Goal: Complete application form

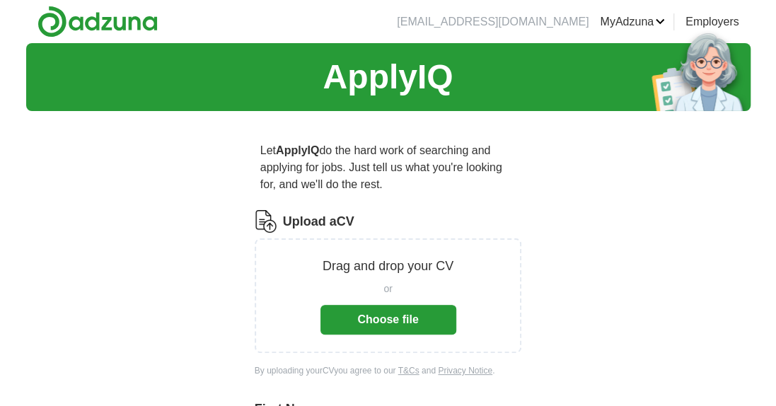
click at [400, 319] on button "Choose file" at bounding box center [389, 320] width 136 height 30
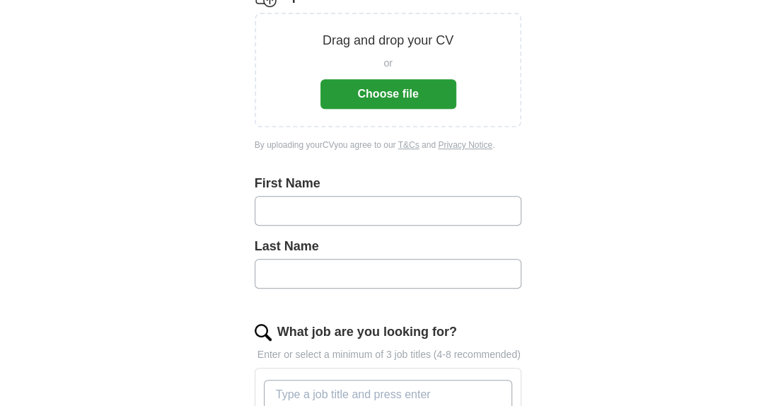
scroll to position [212, 0]
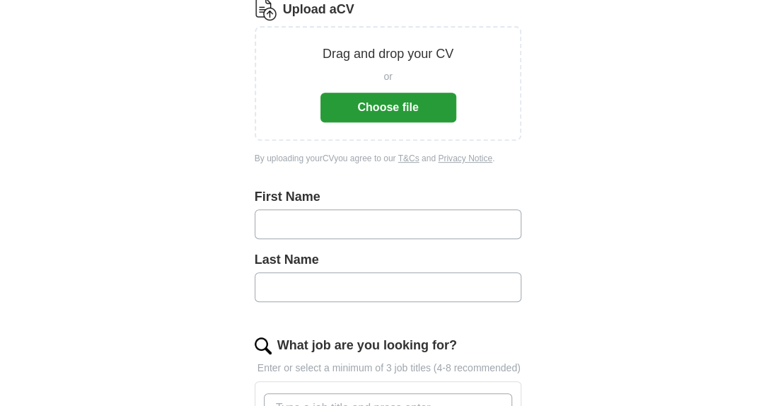
click at [366, 219] on input "text" at bounding box center [388, 224] width 267 height 30
type input "******"
click at [382, 289] on input "text" at bounding box center [388, 287] width 267 height 30
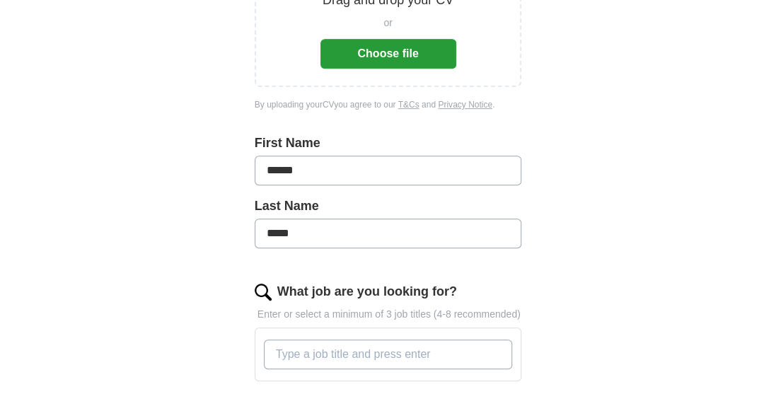
scroll to position [354, 0]
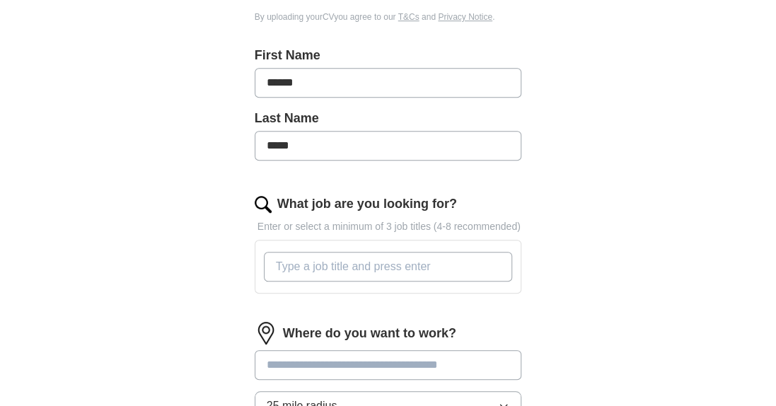
type input "*****"
click at [416, 265] on input "What job are you looking for?" at bounding box center [388, 267] width 249 height 30
click at [372, 265] on input "What job are you looking for?" at bounding box center [388, 267] width 249 height 30
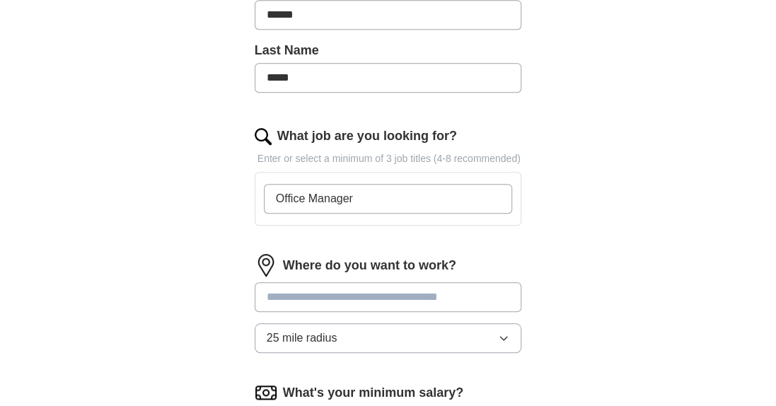
scroll to position [495, 0]
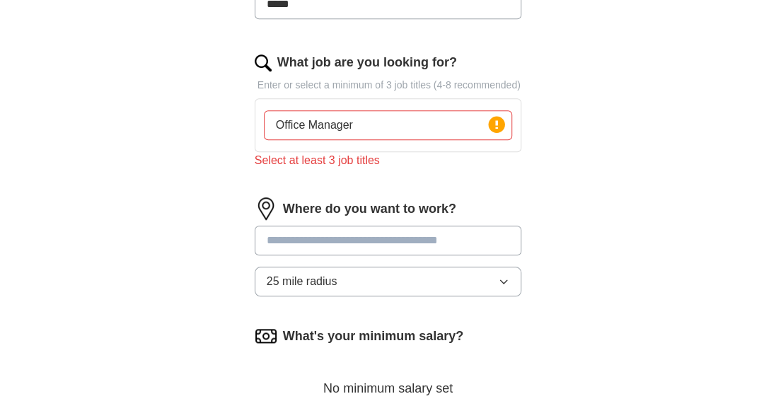
click at [374, 226] on input "text" at bounding box center [388, 241] width 267 height 30
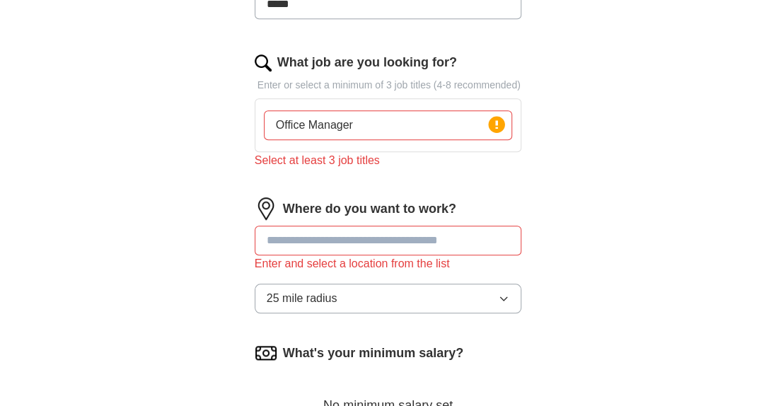
click at [368, 126] on input "Office Manager" at bounding box center [388, 125] width 249 height 30
type input "Office Manager, Customer Services Agent, Customer help desk"
click at [376, 236] on input "text" at bounding box center [388, 241] width 267 height 30
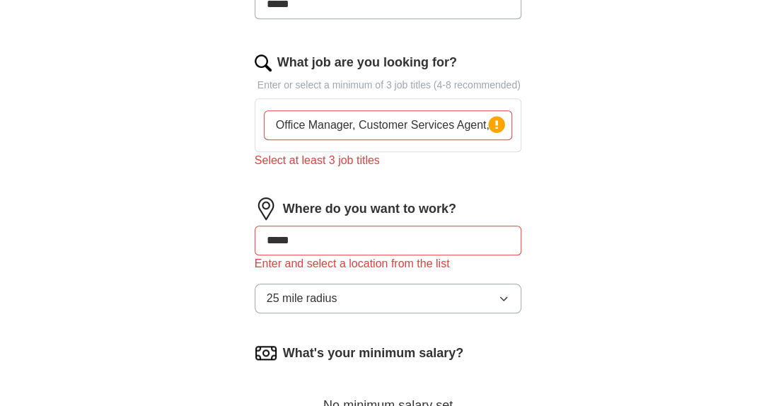
type input "****"
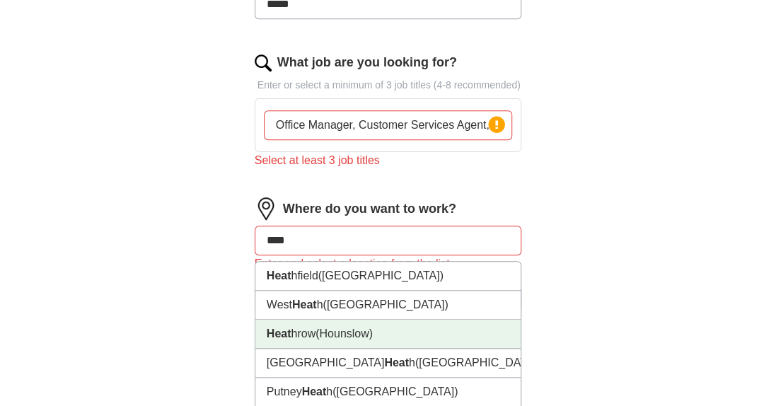
click at [358, 332] on span "(Hounslow)" at bounding box center [344, 334] width 57 height 12
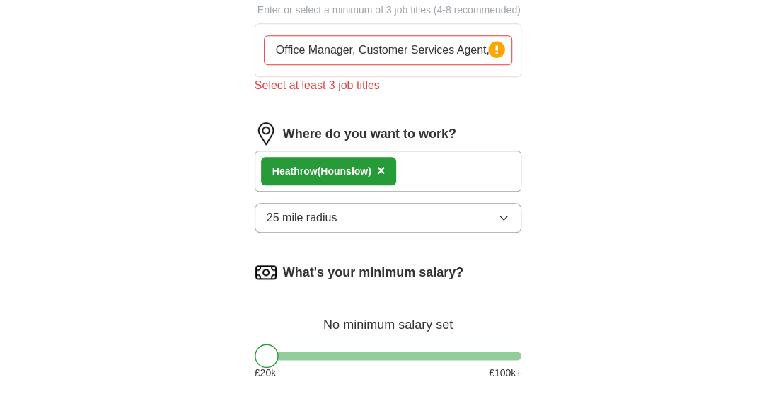
scroll to position [637, 0]
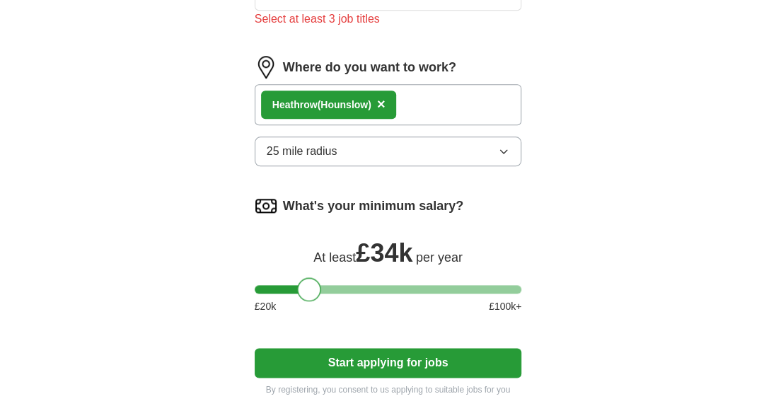
drag, startPoint x: 272, startPoint y: 284, endPoint x: 315, endPoint y: 286, distance: 43.2
click at [315, 286] on div at bounding box center [309, 289] width 24 height 24
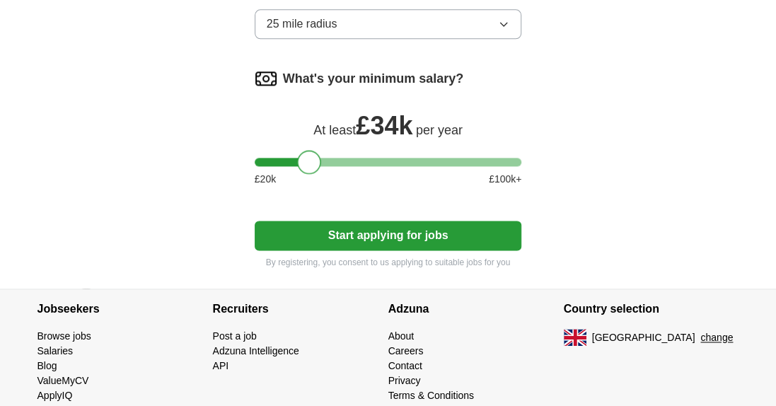
scroll to position [778, 0]
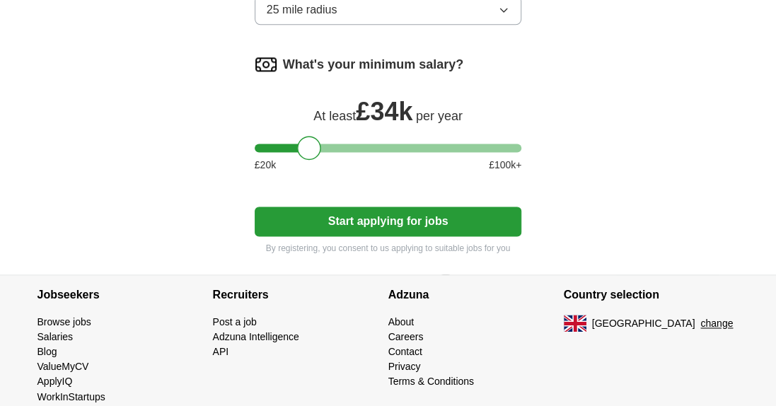
click at [392, 216] on button "Start applying for jobs" at bounding box center [388, 222] width 267 height 30
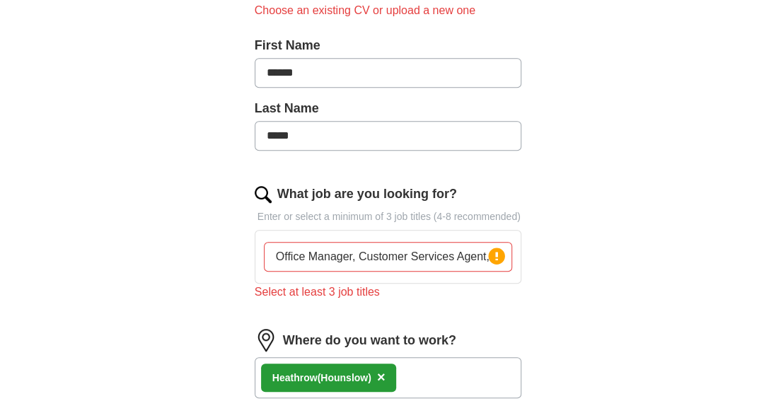
scroll to position [371, 0]
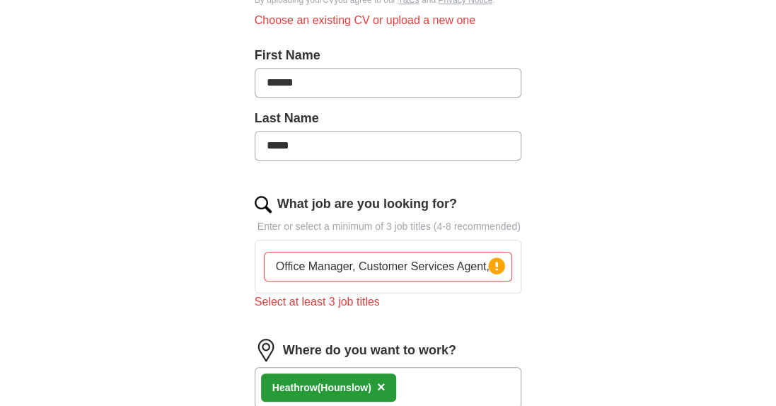
click at [351, 267] on input "Office Manager, Customer Services Agent, Customer help desk" at bounding box center [388, 267] width 249 height 30
type input "Office Manager at [GEOGRAPHIC_DATA],"
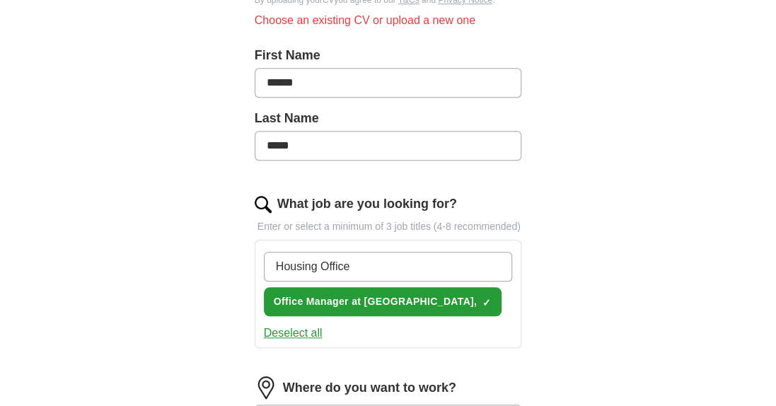
type input "Housing Officer"
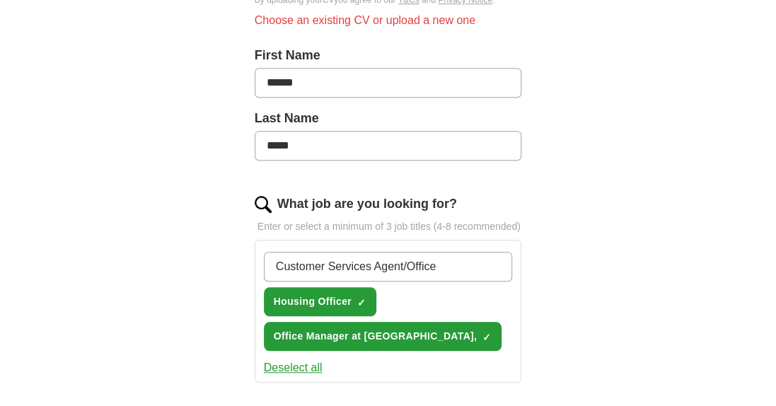
type input "Customer Services Agent/Officer"
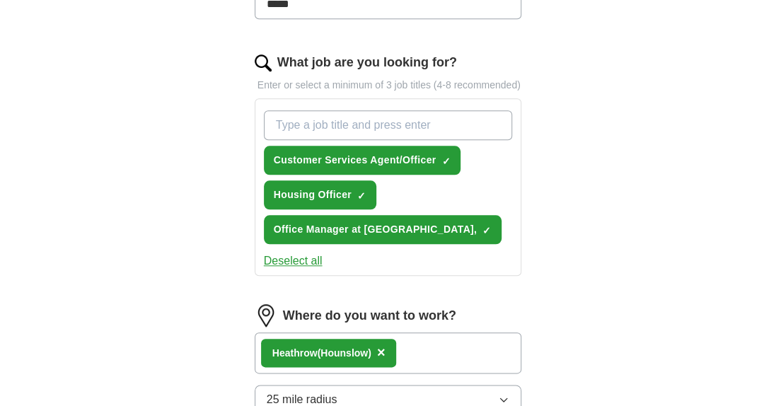
scroll to position [583, 0]
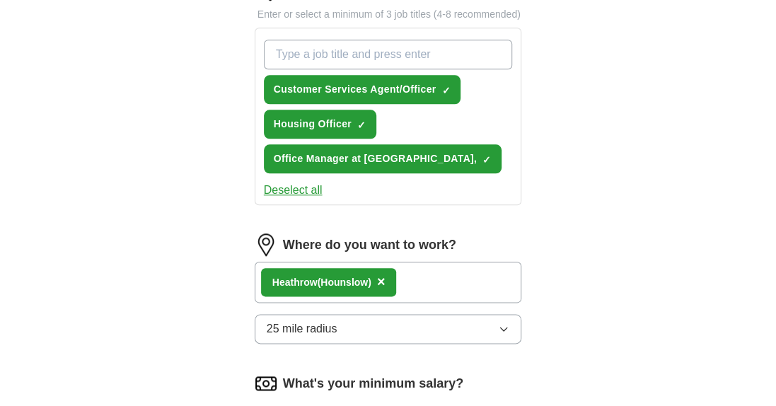
click at [436, 280] on div "Heat hrow (Hounslow) ×" at bounding box center [388, 282] width 267 height 41
click at [439, 279] on div "Heat hrow (Hounslow) ×" at bounding box center [388, 282] width 267 height 41
click at [425, 279] on div "Heat hrow (Hounslow) ×" at bounding box center [388, 282] width 267 height 41
drag, startPoint x: 425, startPoint y: 279, endPoint x: 385, endPoint y: 279, distance: 40.3
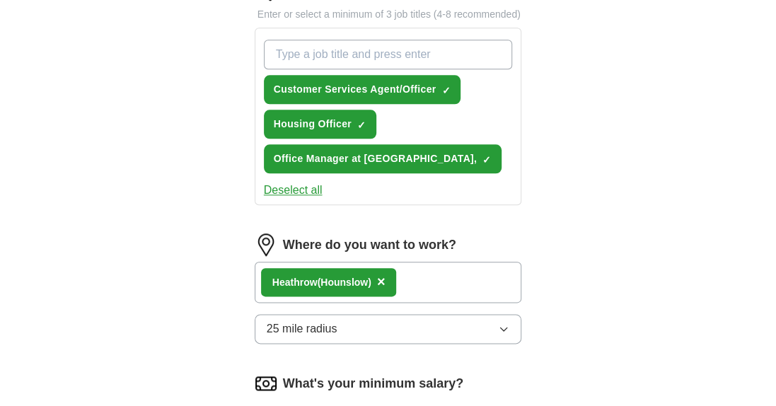
click at [385, 279] on span "×" at bounding box center [381, 282] width 8 height 16
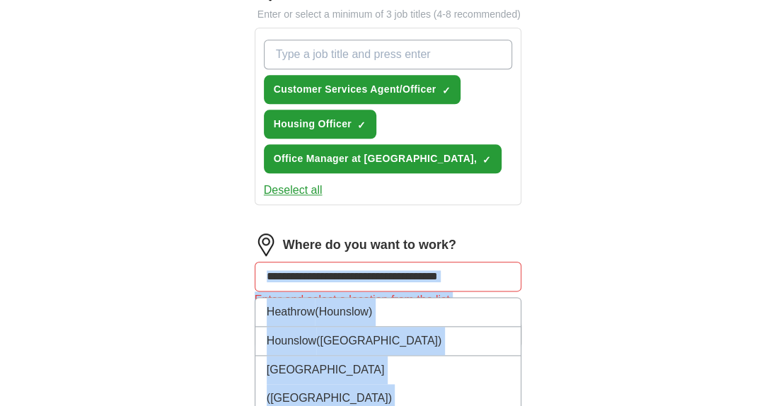
click at [408, 269] on input "text" at bounding box center [388, 277] width 267 height 30
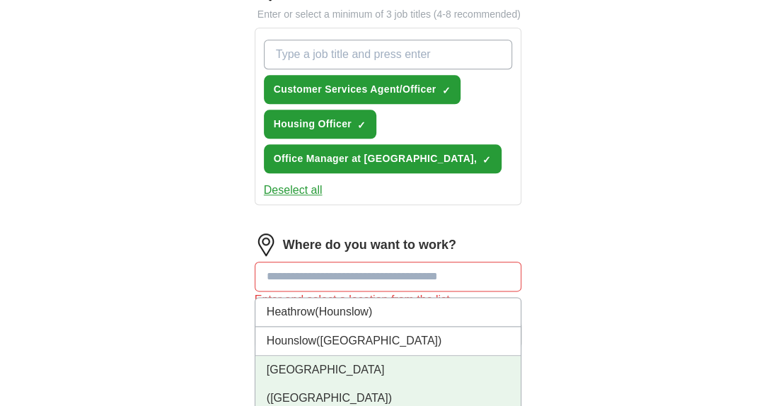
scroll to position [654, 0]
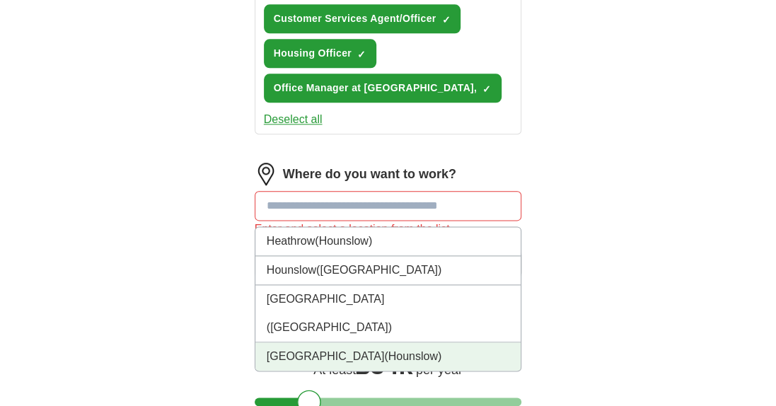
click at [357, 342] on li "[GEOGRAPHIC_DATA] ([GEOGRAPHIC_DATA])" at bounding box center [388, 356] width 266 height 28
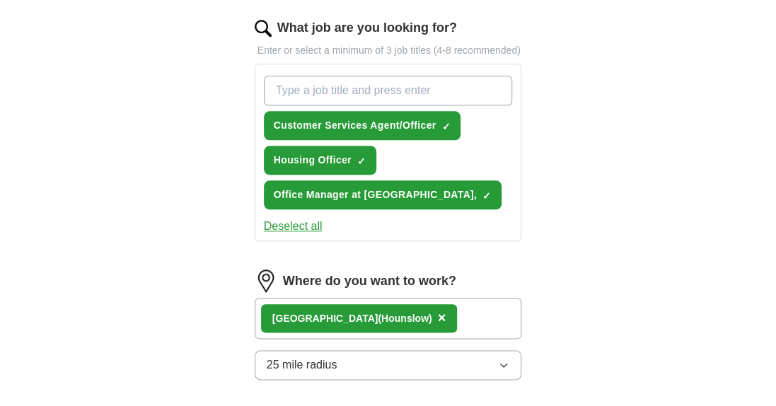
scroll to position [512, 0]
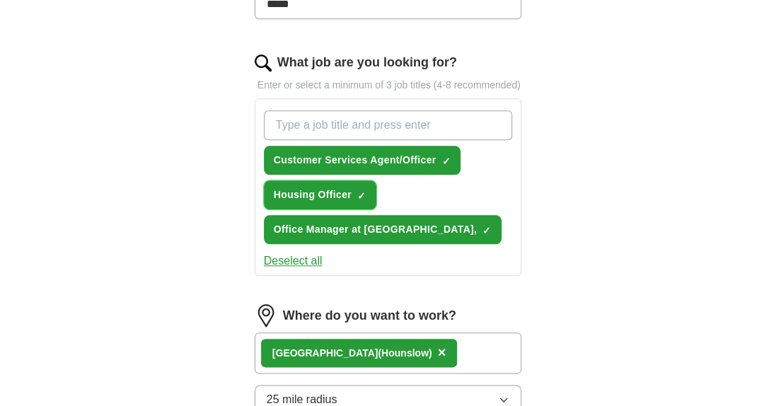
click at [0, 0] on span "×" at bounding box center [0, 0] width 0 height 0
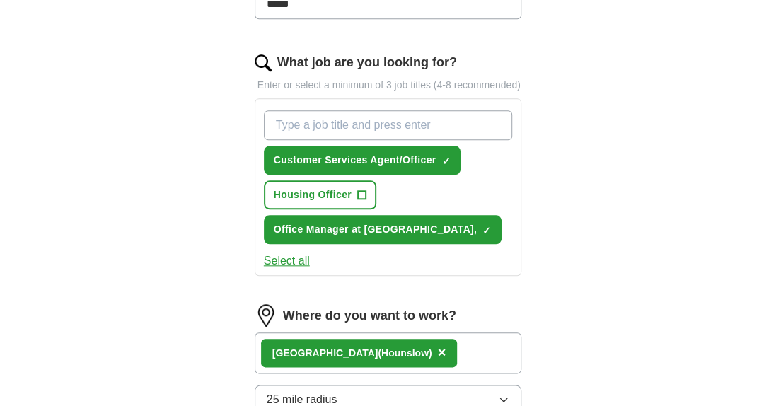
click at [345, 118] on input "What job are you looking for?" at bounding box center [388, 125] width 249 height 30
type input "Customer support Team"
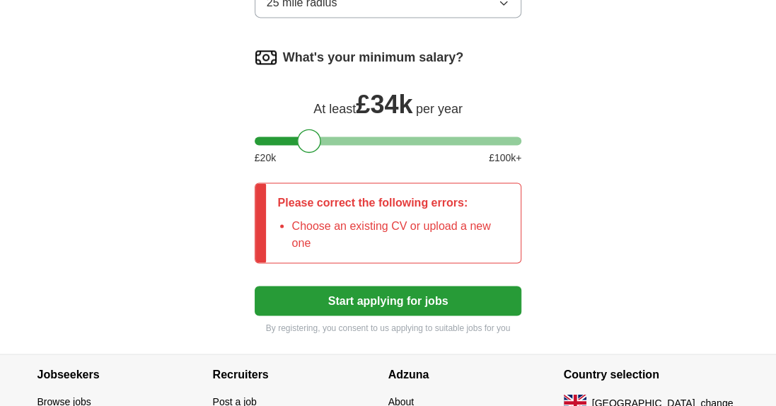
scroll to position [1008, 0]
